Goal: Find specific page/section: Find specific page/section

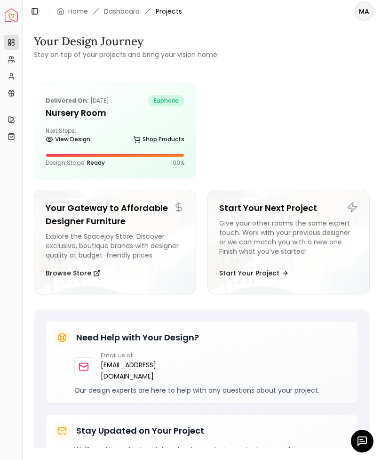
click at [69, 108] on h5 "Nursery Room" at bounding box center [115, 112] width 139 height 13
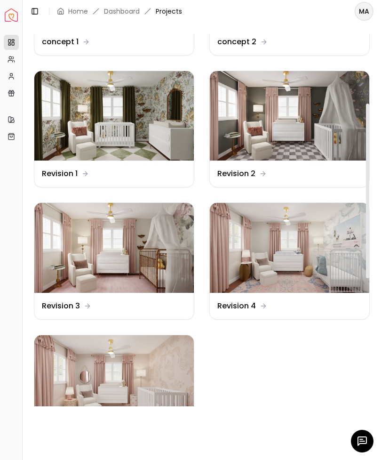
scroll to position [159, 0]
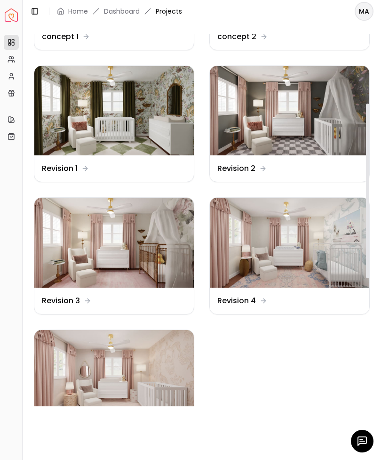
click at [90, 373] on img at bounding box center [113, 375] width 159 height 90
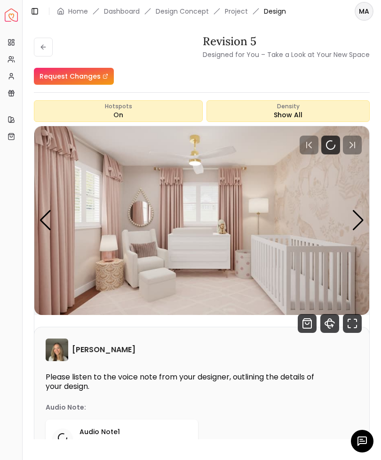
scroll to position [20, 0]
click at [351, 314] on icon "Fullscreen" at bounding box center [352, 323] width 19 height 19
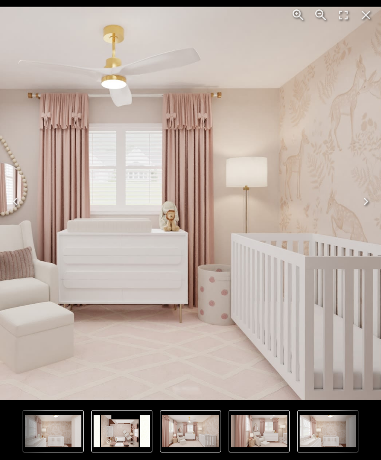
click at [239, 210] on img "1 of 4" at bounding box center [127, 204] width 699 height 394
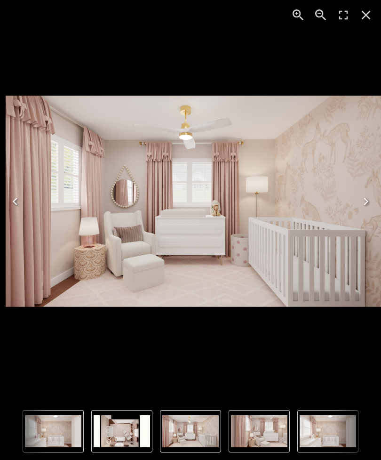
click at [249, 435] on img "2 of 4" at bounding box center [259, 431] width 56 height 32
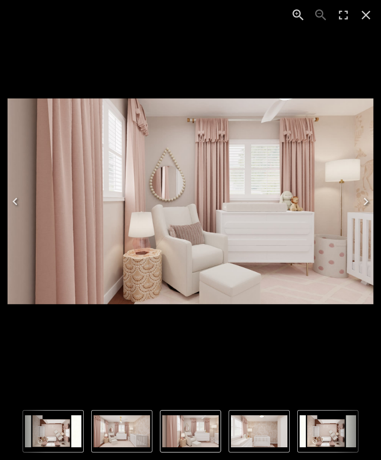
click at [255, 428] on img "3 of 4" at bounding box center [259, 431] width 56 height 32
